Goal: Communication & Community: Answer question/provide support

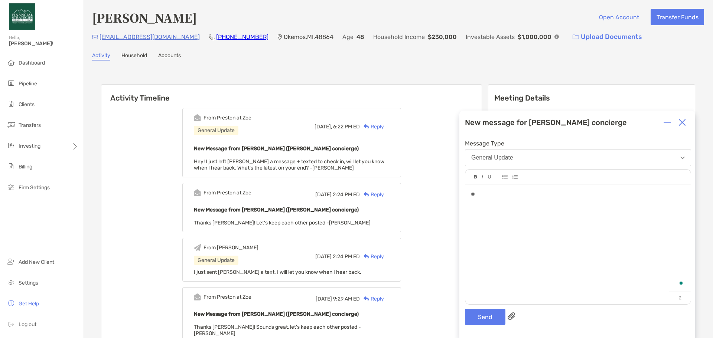
click at [491, 150] on button "General Update" at bounding box center [578, 157] width 226 height 17
click at [507, 287] on div "**" at bounding box center [577, 241] width 225 height 113
click at [494, 312] on button "Send" at bounding box center [485, 317] width 40 height 16
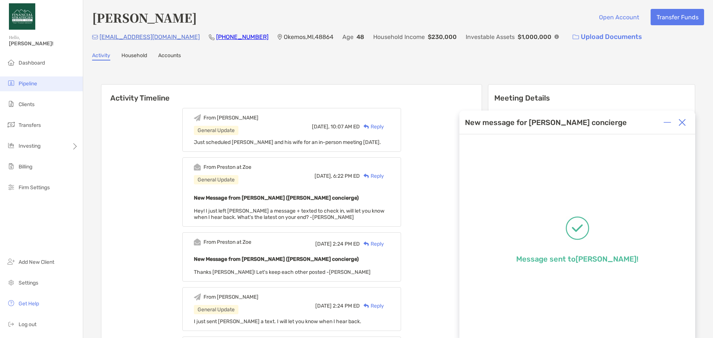
click at [36, 81] on span "Pipeline" at bounding box center [28, 84] width 19 height 6
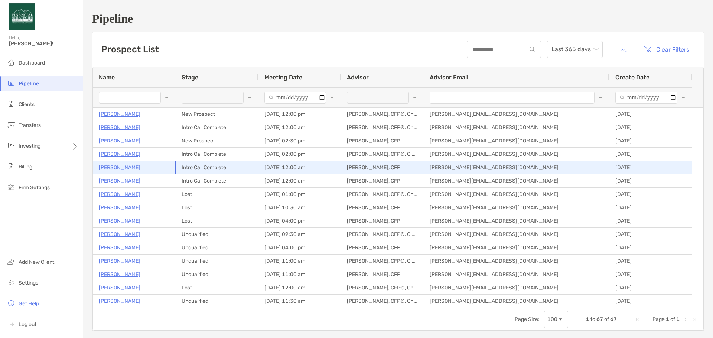
click at [127, 167] on p "[PERSON_NAME]" at bounding box center [120, 167] width 42 height 9
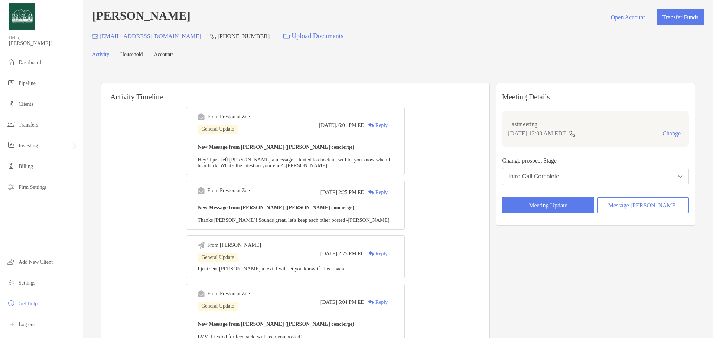
click at [388, 128] on div "Reply" at bounding box center [376, 125] width 23 height 8
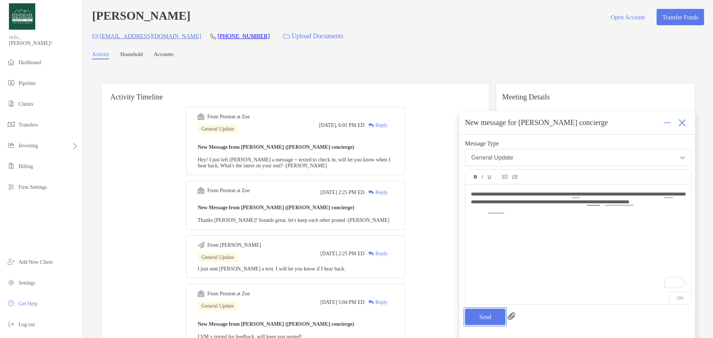
click at [488, 320] on button "Send" at bounding box center [485, 317] width 40 height 16
